Goal: Task Accomplishment & Management: Use online tool/utility

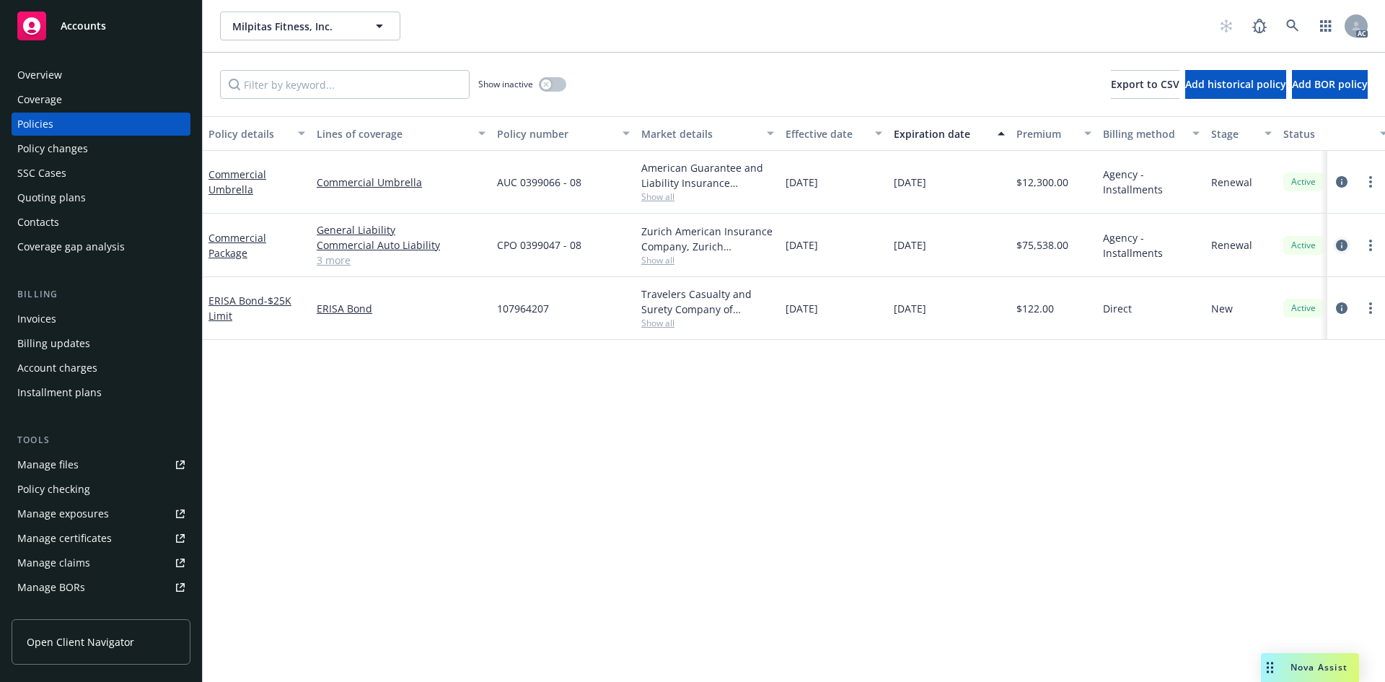
click at [1341, 242] on icon "circleInformation" at bounding box center [1342, 246] width 12 height 12
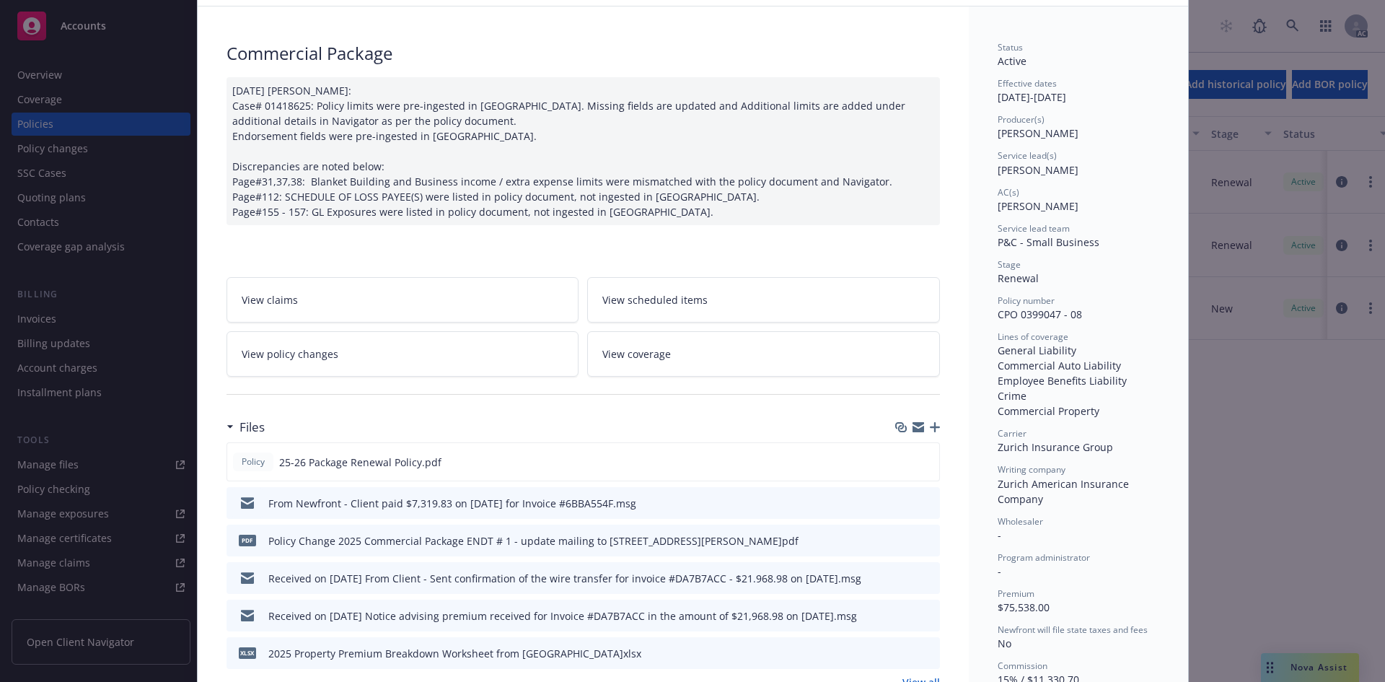
scroll to position [144, 0]
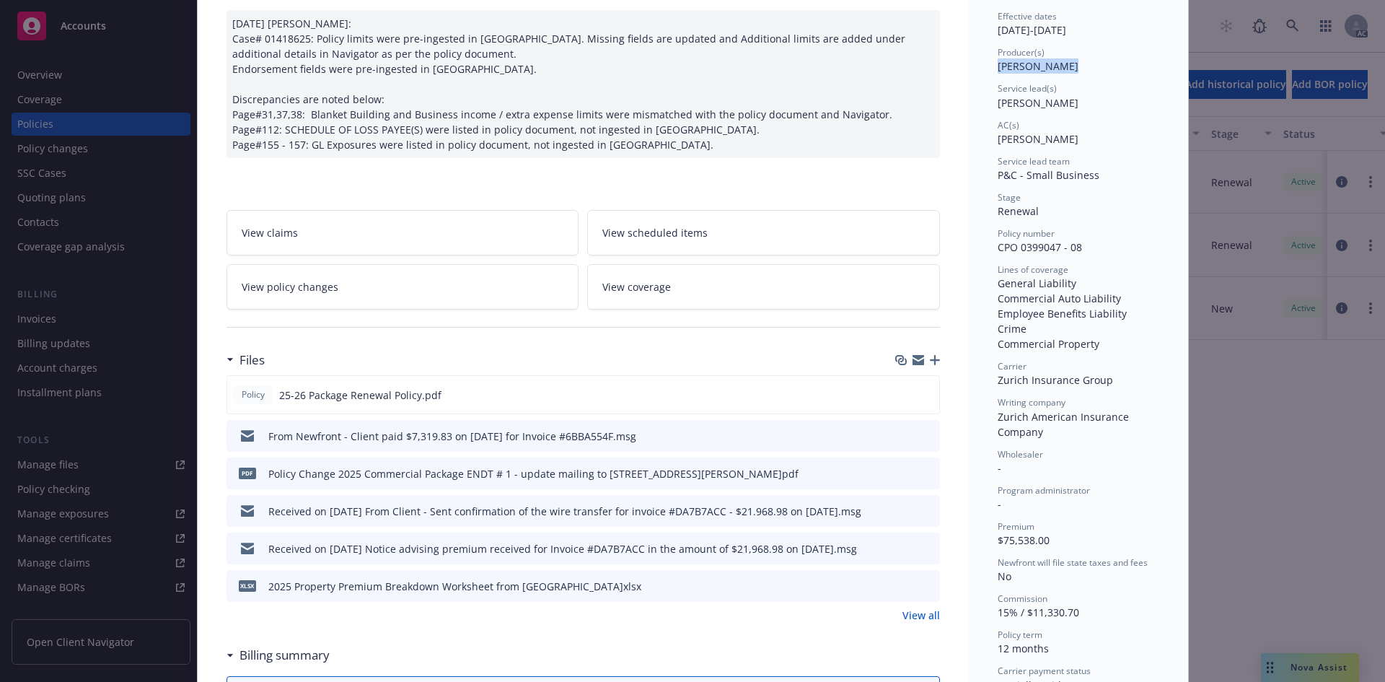
drag, startPoint x: 1054, startPoint y: 70, endPoint x: 993, endPoint y: 74, distance: 60.8
click at [998, 74] on div "Status Active Effective dates 01/01/2025 - 01/01/2026 Producer(s) Eric Alburger…" at bounding box center [1079, 351] width 162 height 755
copy span "Eric Alburger"
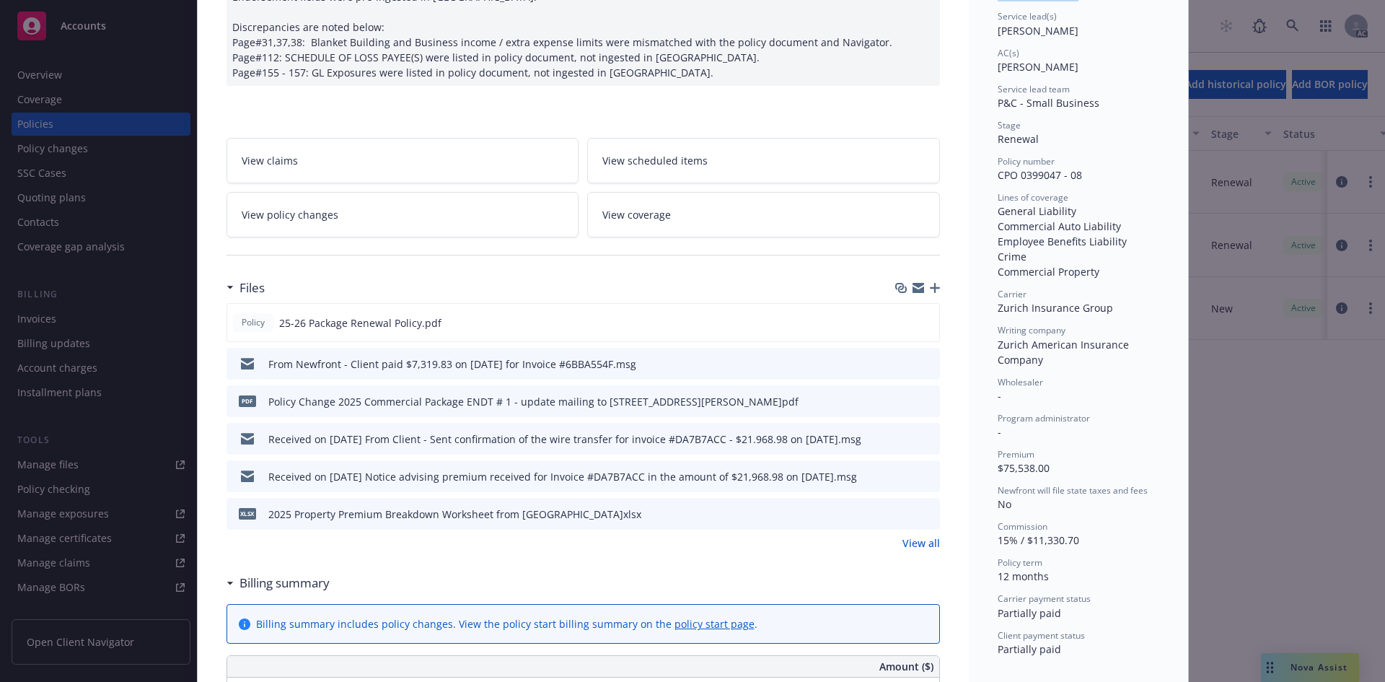
scroll to position [0, 0]
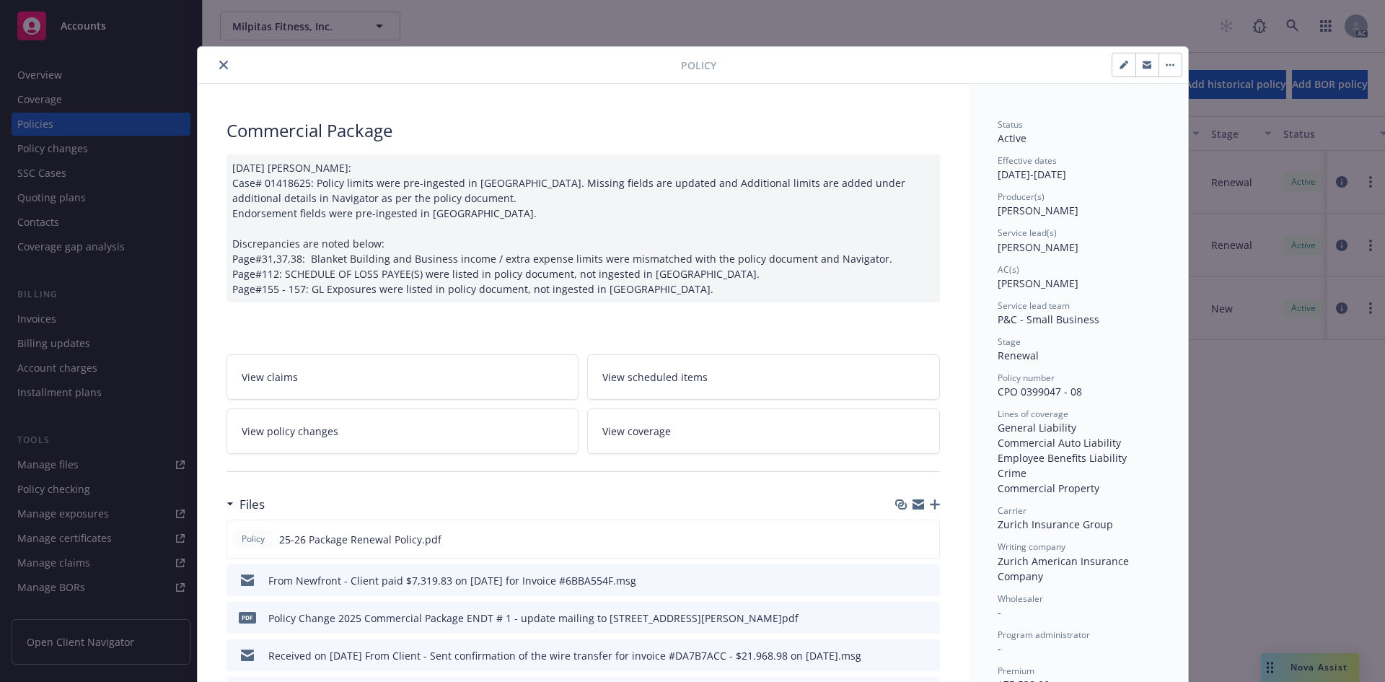
click at [210, 58] on div at bounding box center [442, 64] width 478 height 17
click at [215, 58] on button "close" at bounding box center [223, 64] width 17 height 17
click at [81, 79] on div "Overview" at bounding box center [100, 74] width 167 height 23
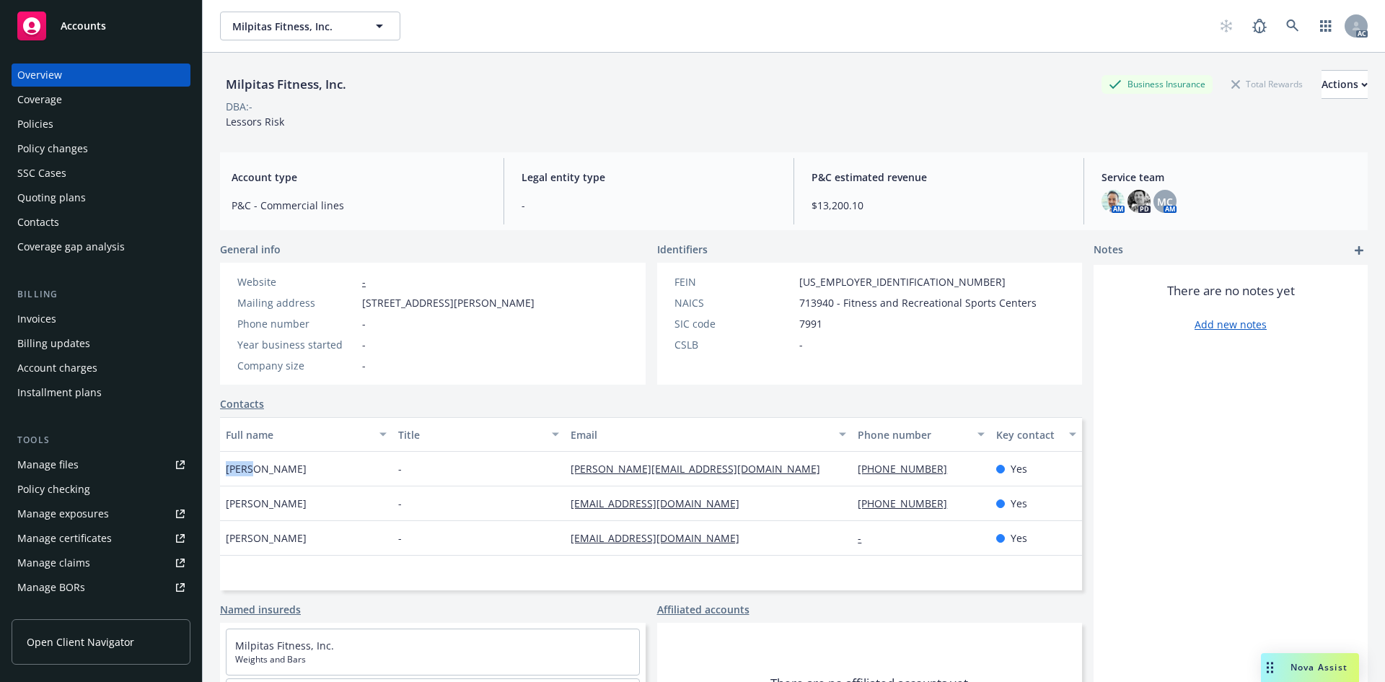
drag, startPoint x: 248, startPoint y: 469, endPoint x: 227, endPoint y: 470, distance: 21.0
click at [227, 470] on span "Ellen Fowler" at bounding box center [266, 468] width 81 height 15
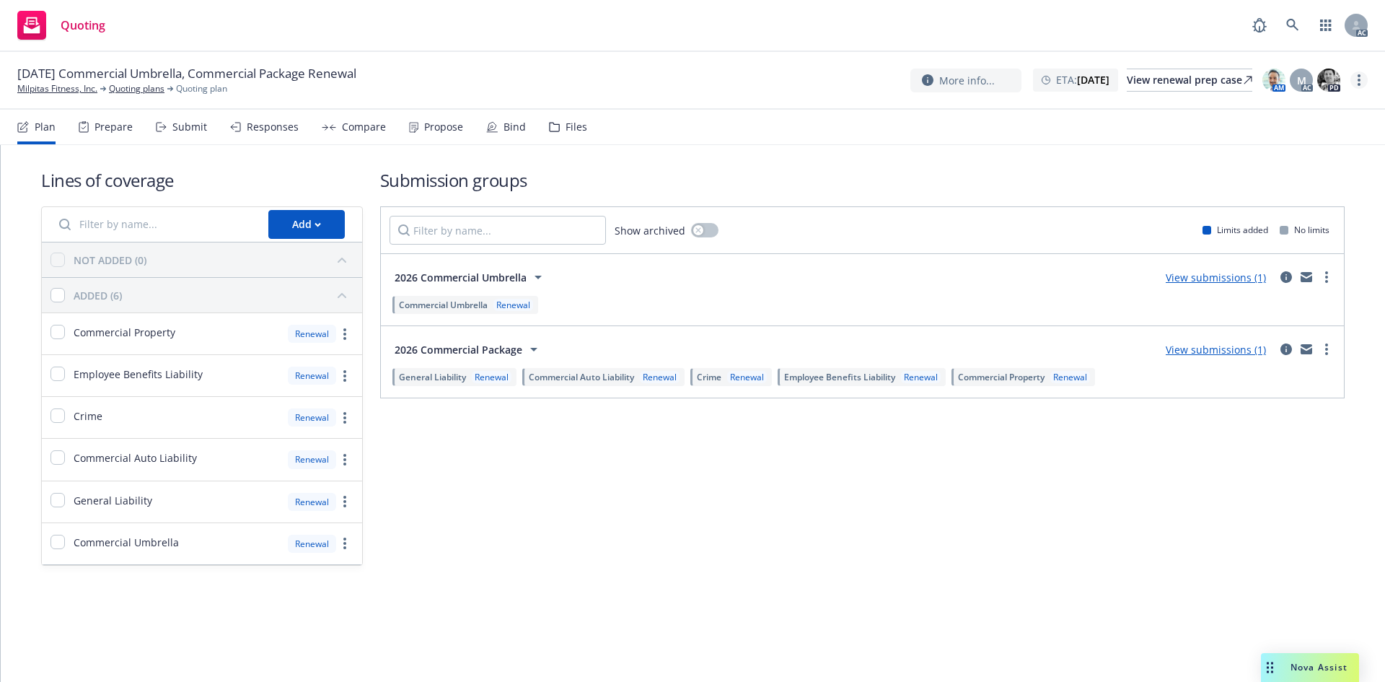
click at [1359, 79] on circle "more" at bounding box center [1359, 80] width 3 height 3
click at [1275, 110] on link "Copy logging email" at bounding box center [1286, 110] width 161 height 29
click at [1356, 77] on link "more" at bounding box center [1359, 79] width 17 height 17
click at [1297, 113] on link "Copy logging email" at bounding box center [1286, 110] width 161 height 29
